Goal: Information Seeking & Learning: Learn about a topic

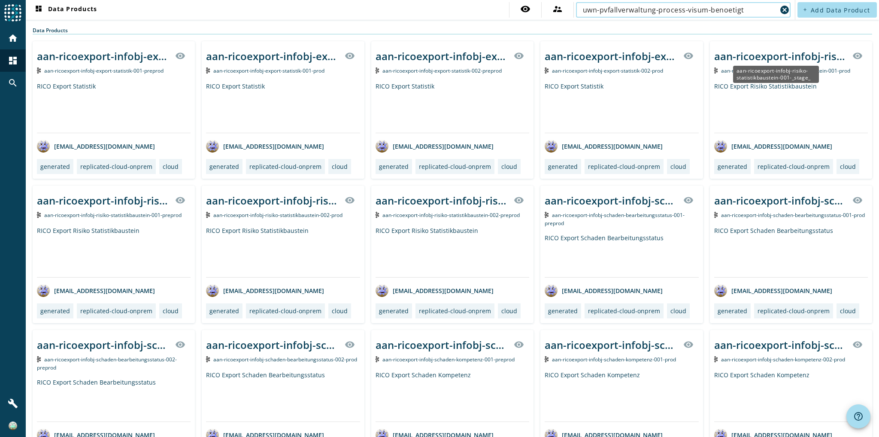
type input "uwn-pvfallverwaltung-process-visum-benoetigt"
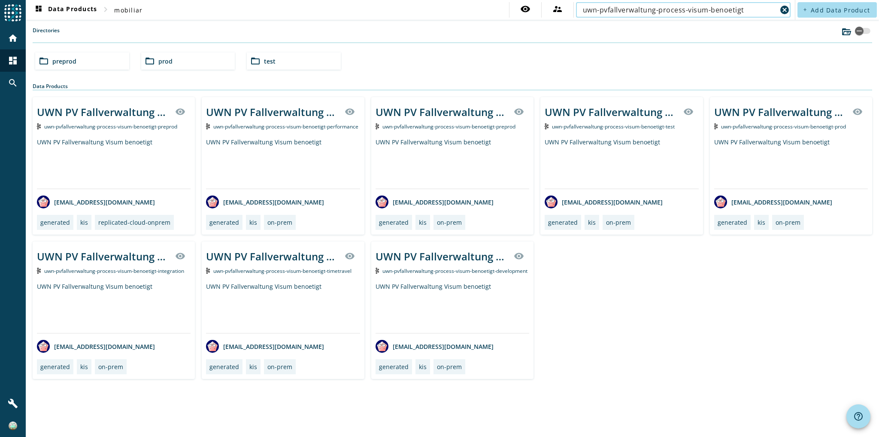
click at [734, 134] on div "UWN PV Fallverwaltung Visum benoetigt visibility uwn-pvfallverwaltung-process-v…" at bounding box center [791, 165] width 162 height 137
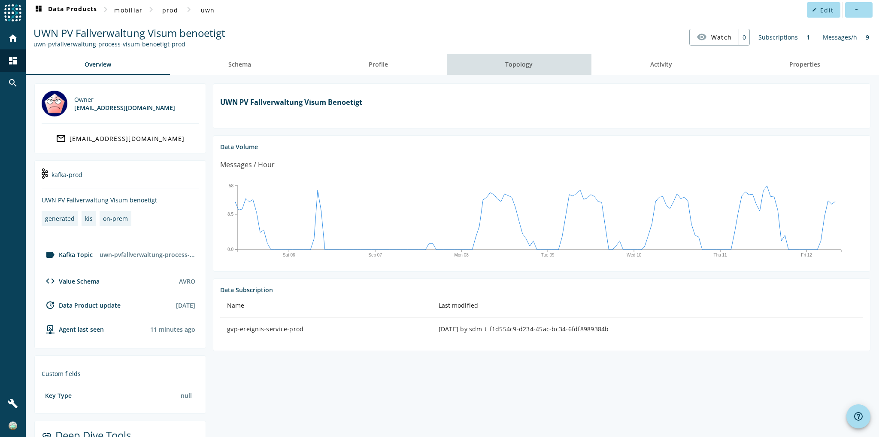
click at [545, 55] on link "Topology" at bounding box center [519, 64] width 145 height 21
